Goal: Information Seeking & Learning: Learn about a topic

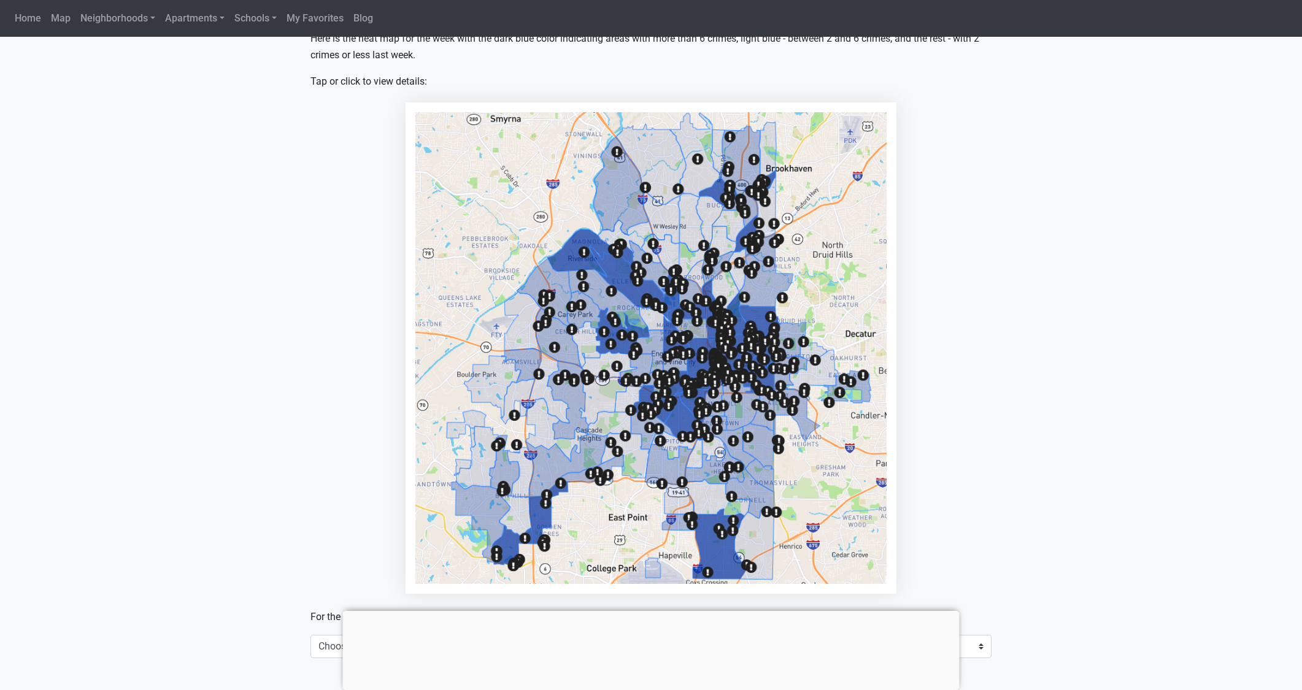
scroll to position [530, 0]
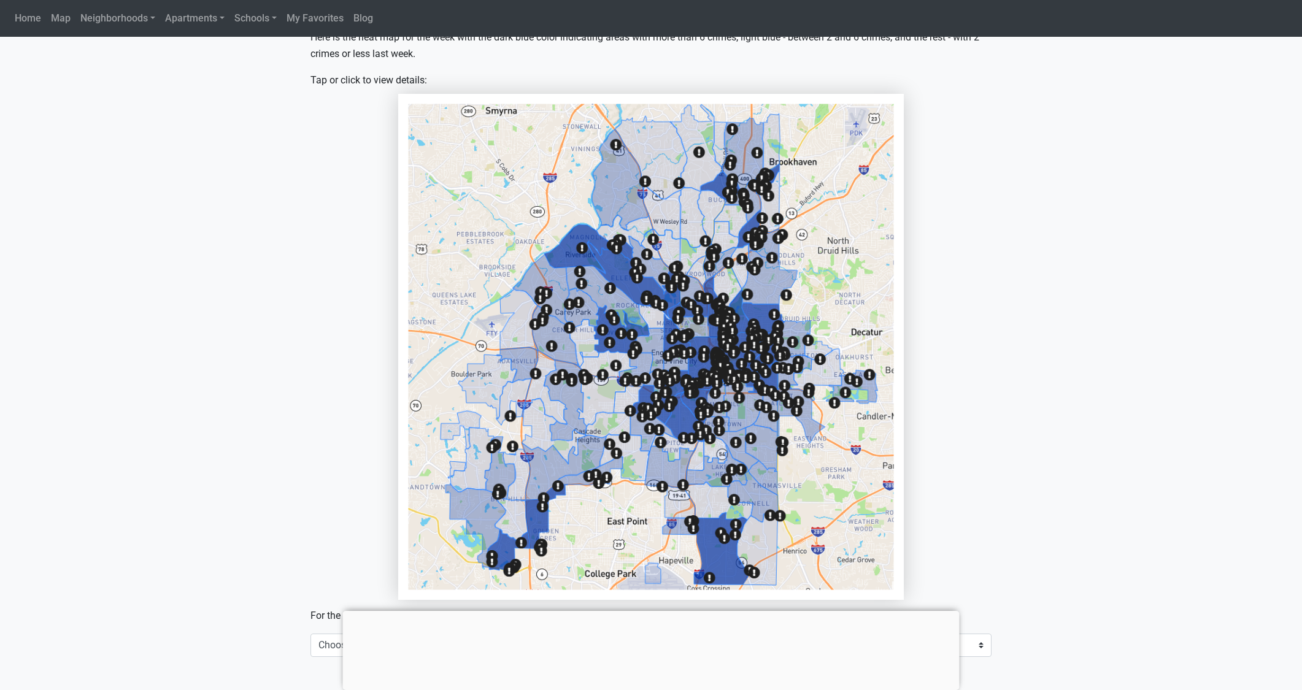
click at [660, 355] on img at bounding box center [650, 347] width 485 height 486
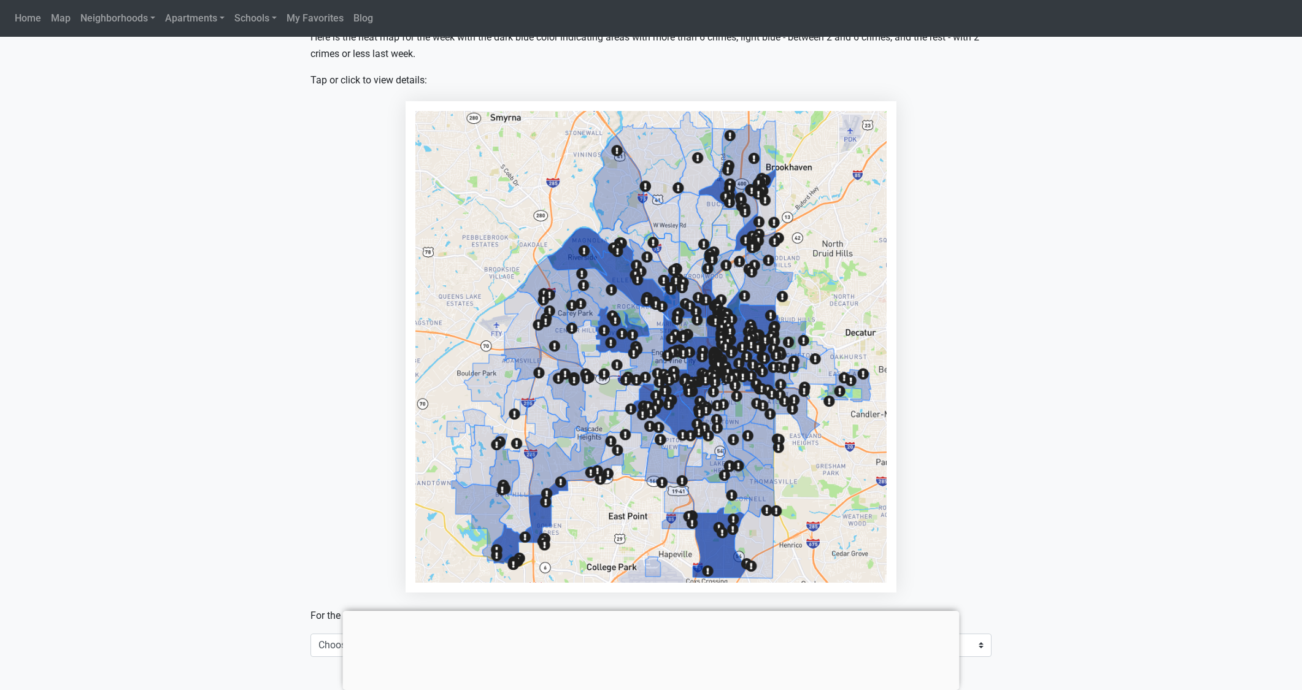
scroll to position [540, 0]
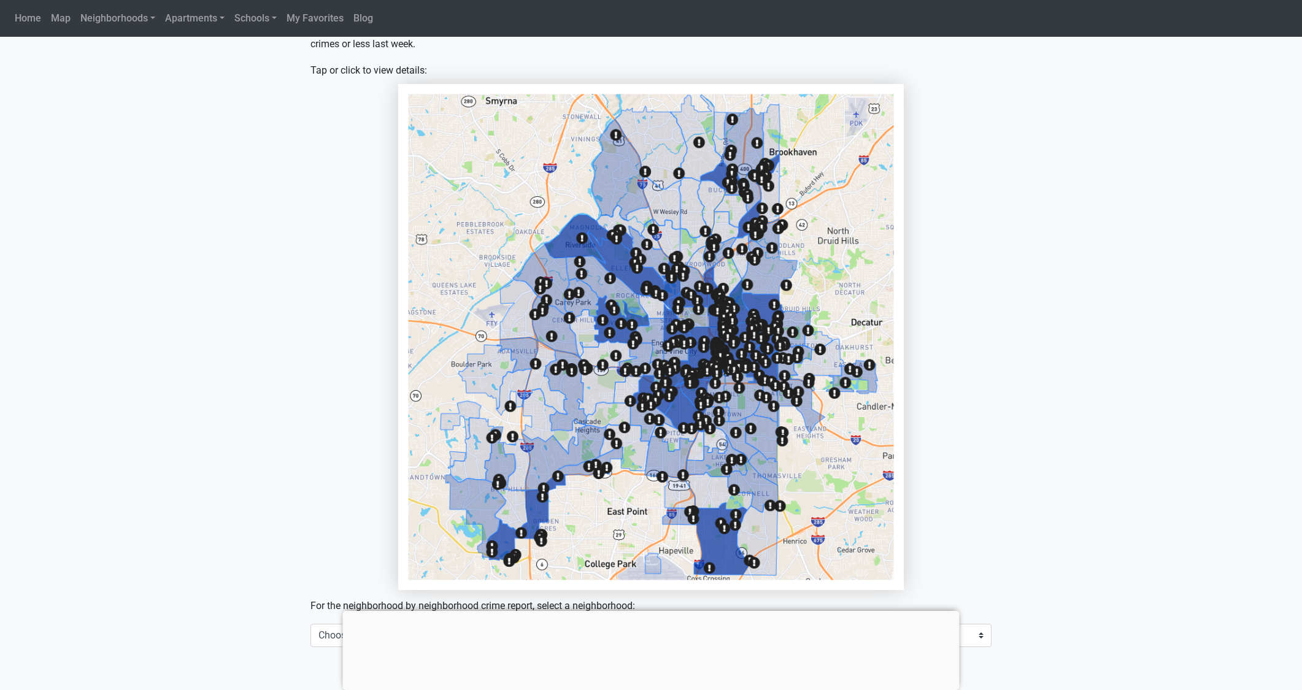
click at [710, 366] on img at bounding box center [650, 337] width 485 height 486
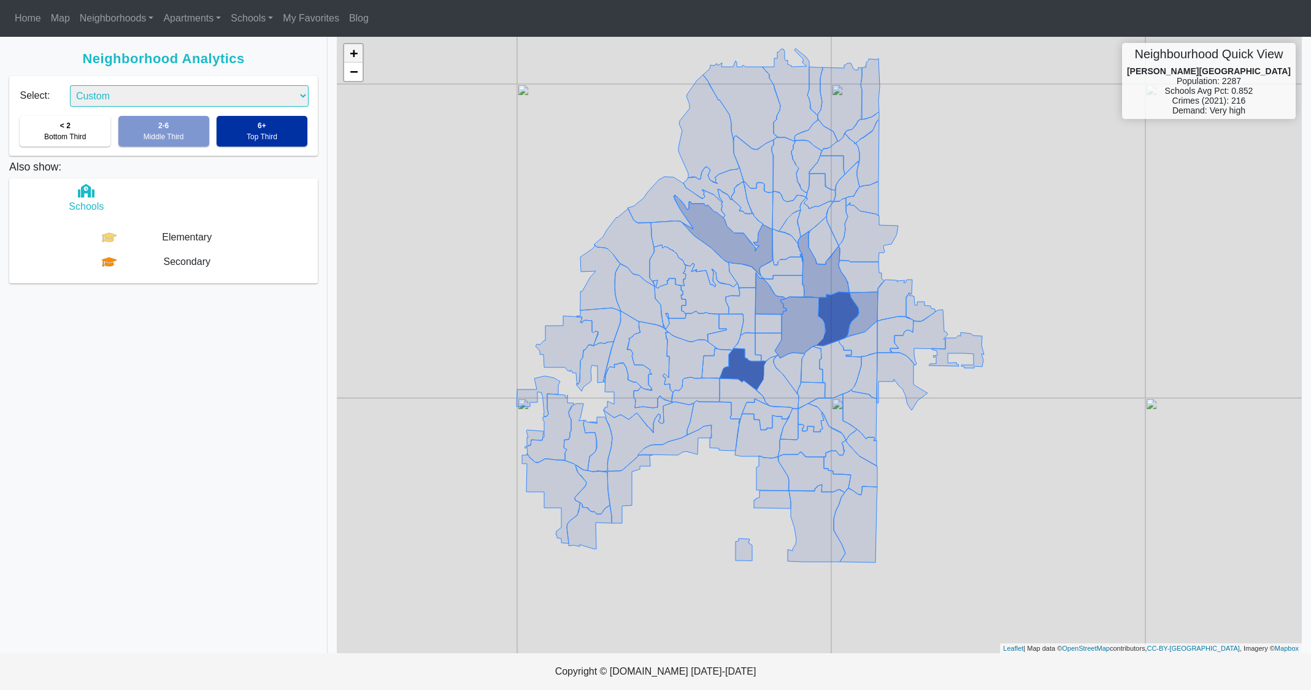
click at [354, 53] on link "+" at bounding box center [353, 53] width 18 height 18
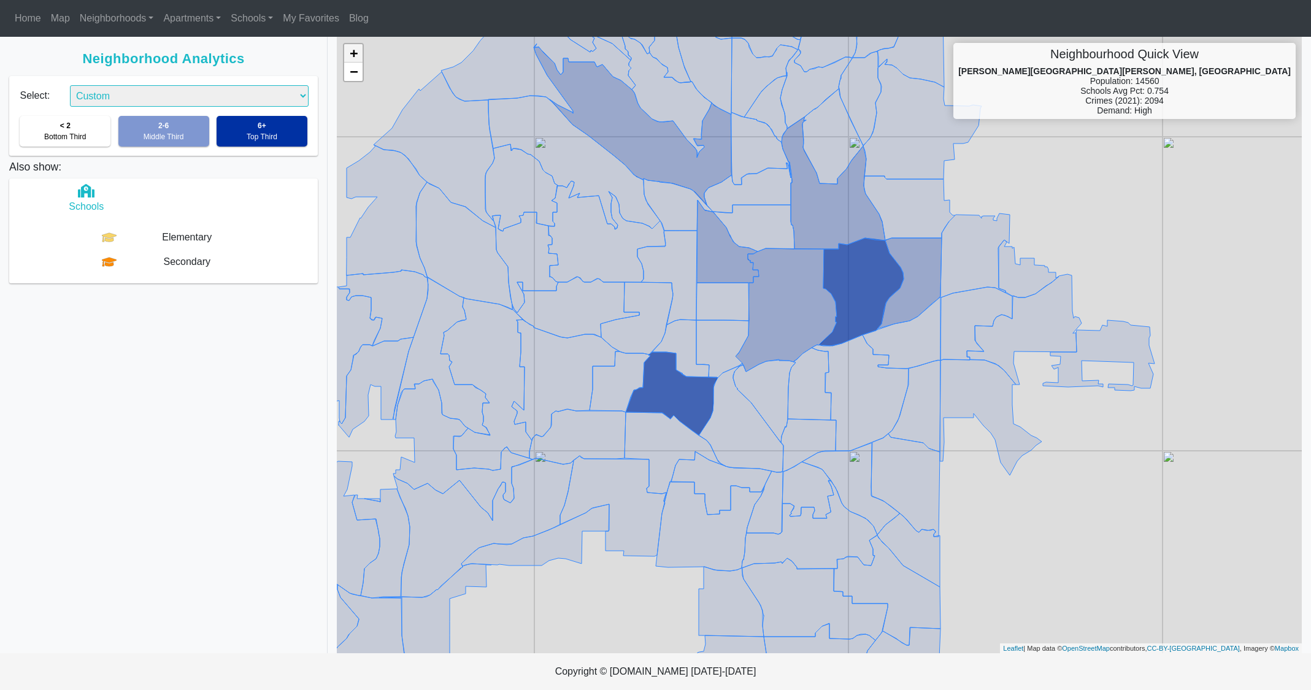
click at [351, 54] on link "+" at bounding box center [353, 53] width 18 height 18
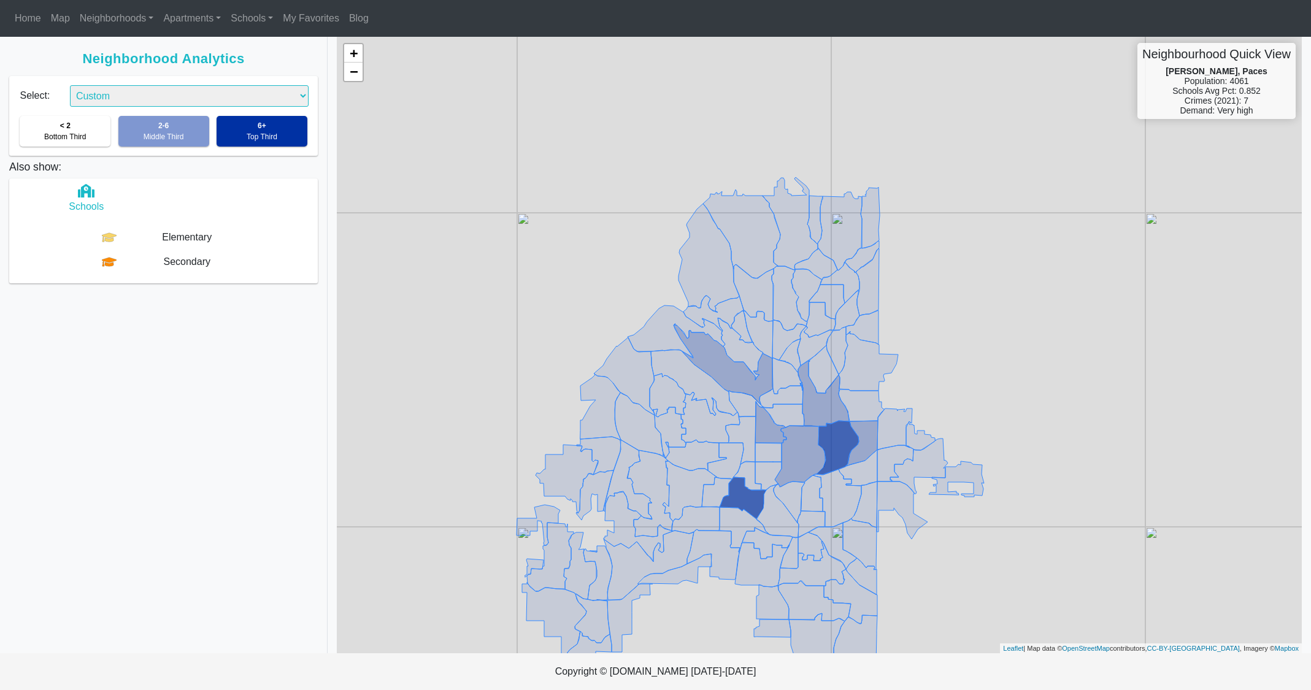
select select "2"
click option "Safety" at bounding box center [0, 0] width 0 height 0
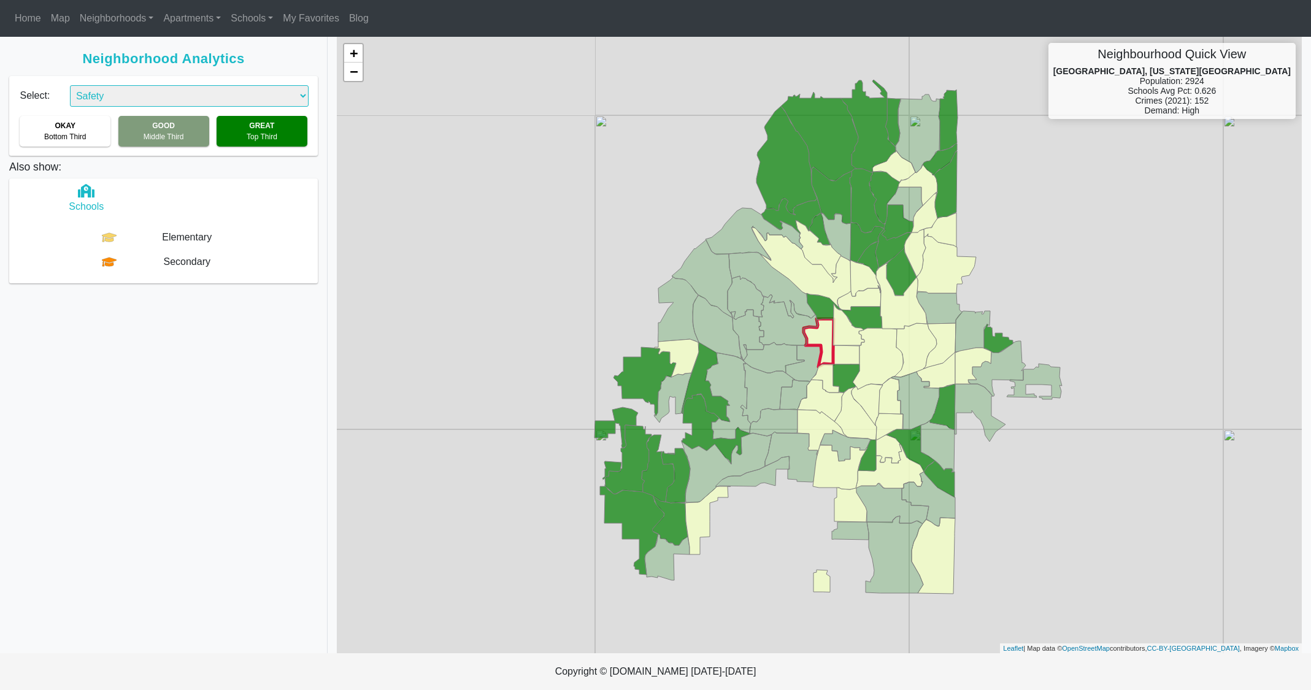
select select "2"
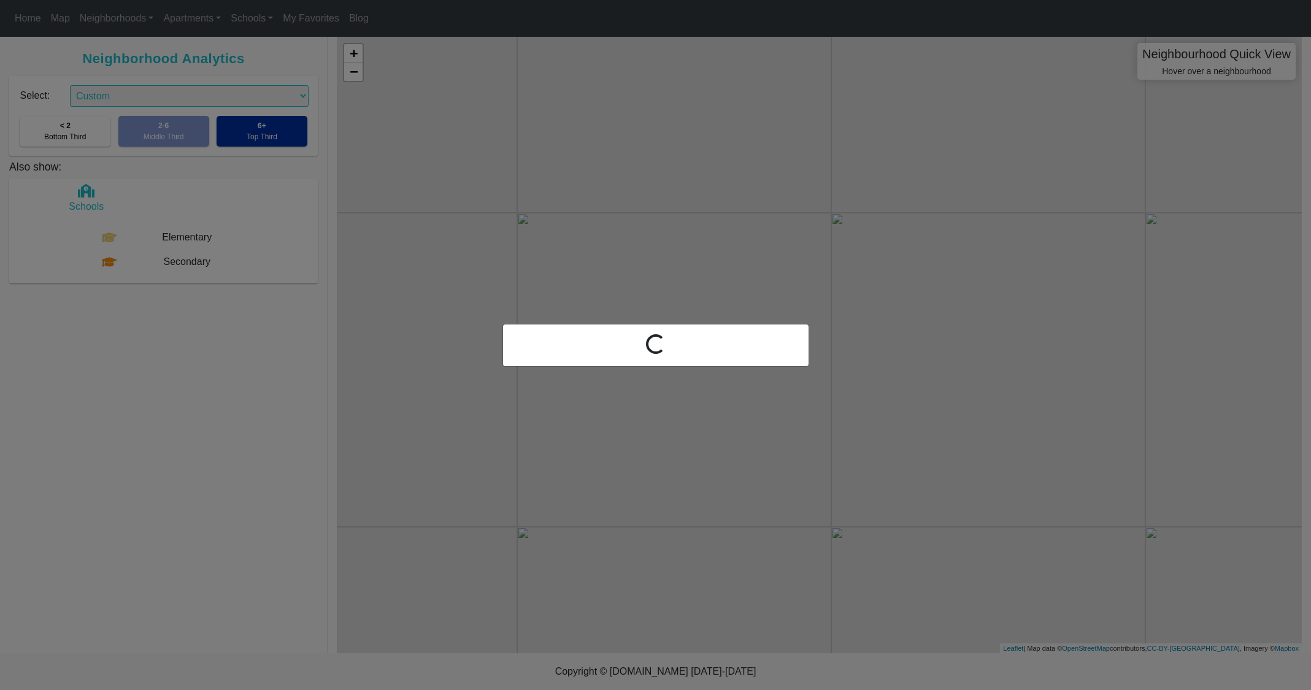
click at [643, 477] on div "Loading..." at bounding box center [655, 345] width 1311 height 690
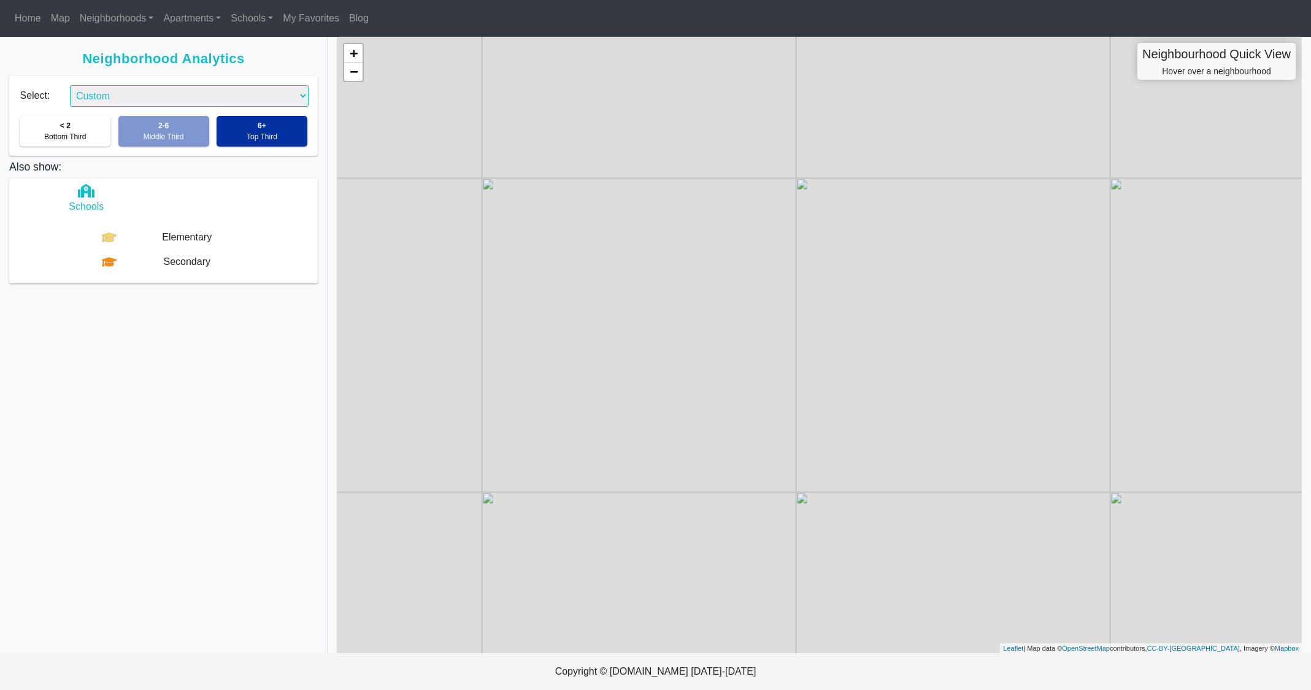
drag, startPoint x: 984, startPoint y: 421, endPoint x: 641, endPoint y: 385, distance: 344.3
click at [641, 385] on div "+ − Neighbourhood Quick View Hover over a neighbourhood Leaflet | Map data © Op…" at bounding box center [819, 345] width 965 height 617
drag, startPoint x: 1211, startPoint y: 479, endPoint x: 967, endPoint y: 469, distance: 244.4
click at [967, 469] on div "+ − Neighbourhood Quick View Hover over a neighbourhood Leaflet | Map data © Op…" at bounding box center [819, 345] width 965 height 617
click at [1009, 427] on div "+ − Neighbourhood Quick View Hover over a neighbourhood Leaflet | Map data © Op…" at bounding box center [819, 345] width 965 height 617
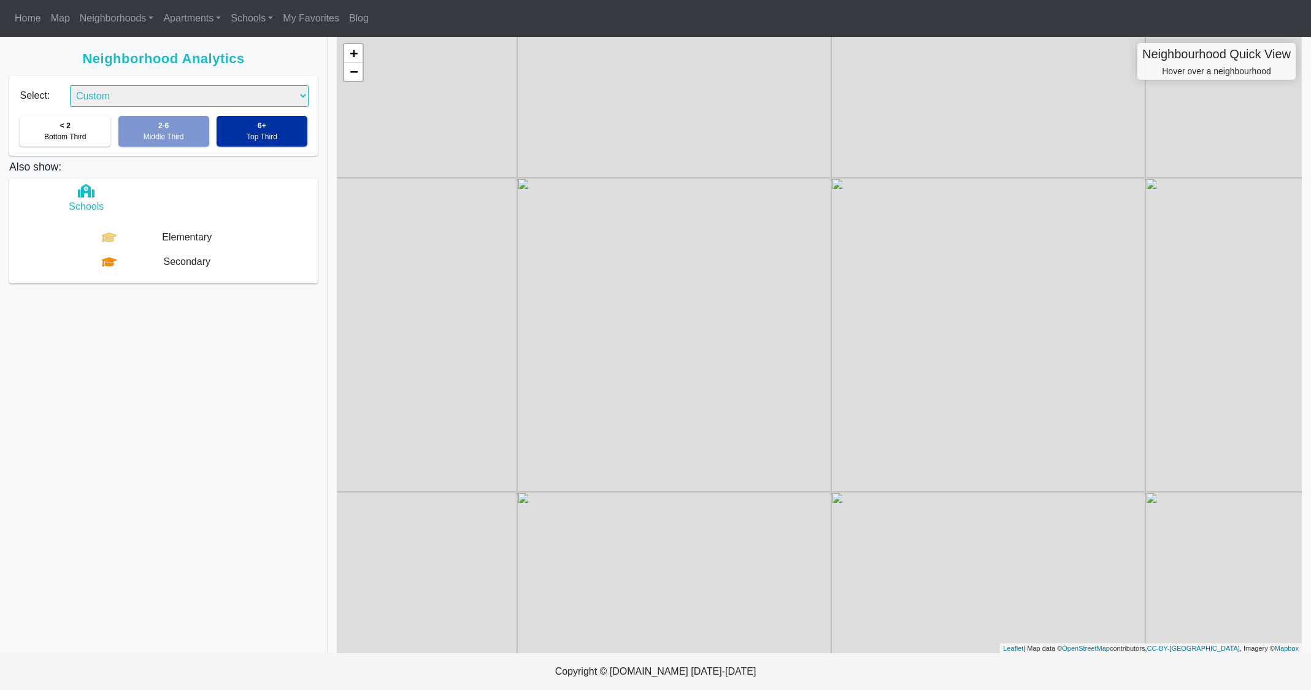
click at [1027, 427] on div "+ − Neighbourhood Quick View Hover over a neighbourhood Leaflet | Map data © Op…" at bounding box center [819, 345] width 965 height 617
click at [354, 75] on link "−" at bounding box center [353, 72] width 18 height 18
click at [894, 396] on div "+ − Neighbourhood Quick View Hover over a neighbourhood Leaflet | Map data © Op…" at bounding box center [819, 345] width 965 height 617
click at [911, 393] on div "+ − Neighbourhood Quick View Hover over a neighbourhood Leaflet | Map data © Op…" at bounding box center [819, 345] width 965 height 617
click at [904, 398] on div "+ − Neighbourhood Quick View Hover over a neighbourhood Leaflet | Map data © Op…" at bounding box center [819, 345] width 965 height 617
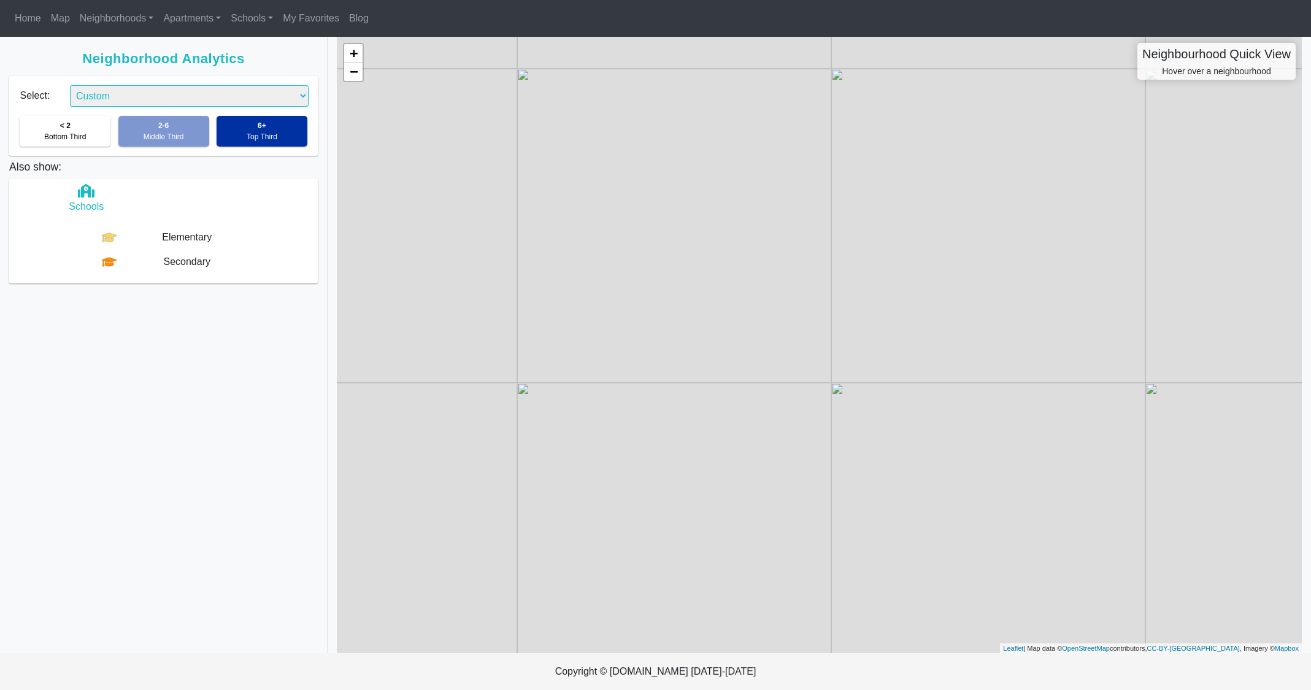
drag, startPoint x: 1143, startPoint y: 346, endPoint x: 1017, endPoint y: 284, distance: 139.4
click at [1055, 176] on div "+ − Neighbourhood Quick View Hover over a neighbourhood Leaflet | Map data © Op…" at bounding box center [819, 345] width 965 height 617
select select "2"
click option "Safety" at bounding box center [0, 0] width 0 height 0
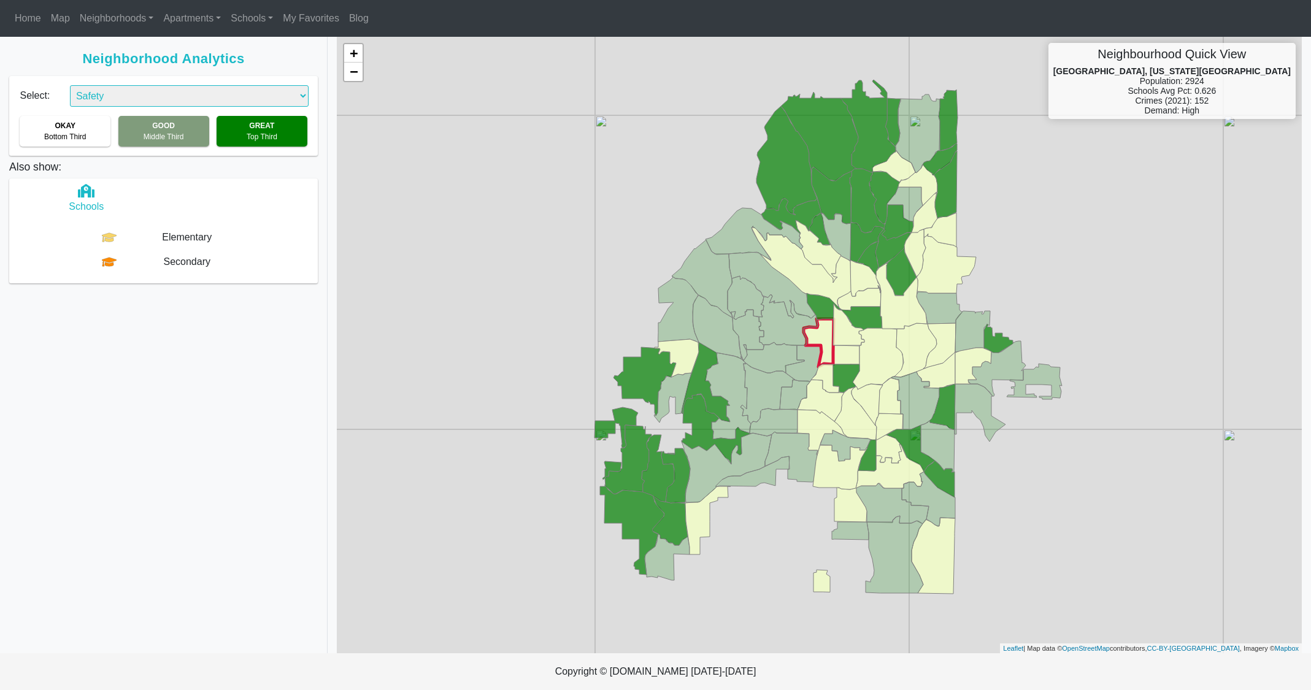
select select "2"
